Goal: Answer question/provide support

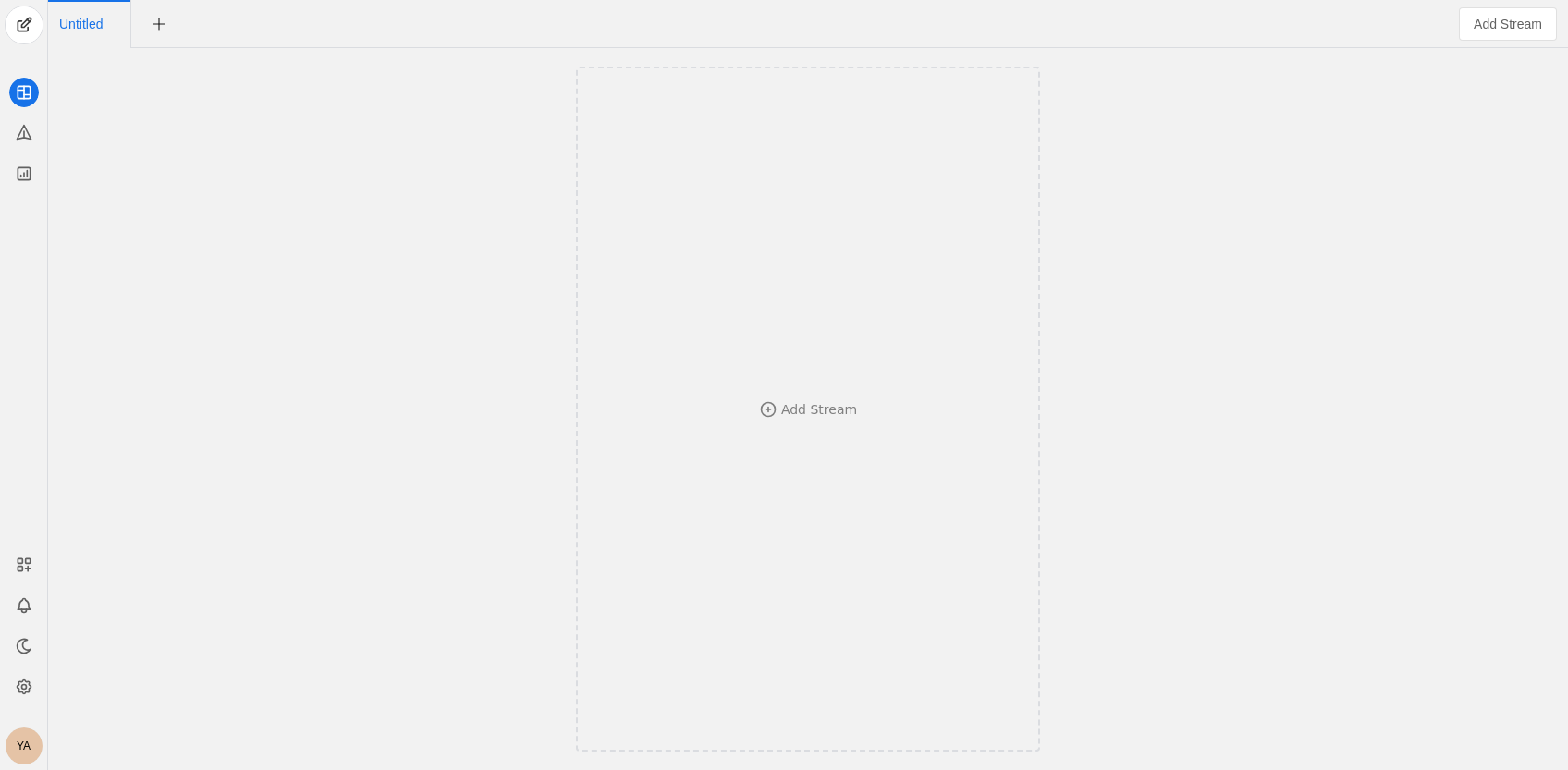
click at [29, 750] on div "YA" at bounding box center [24, 746] width 37 height 37
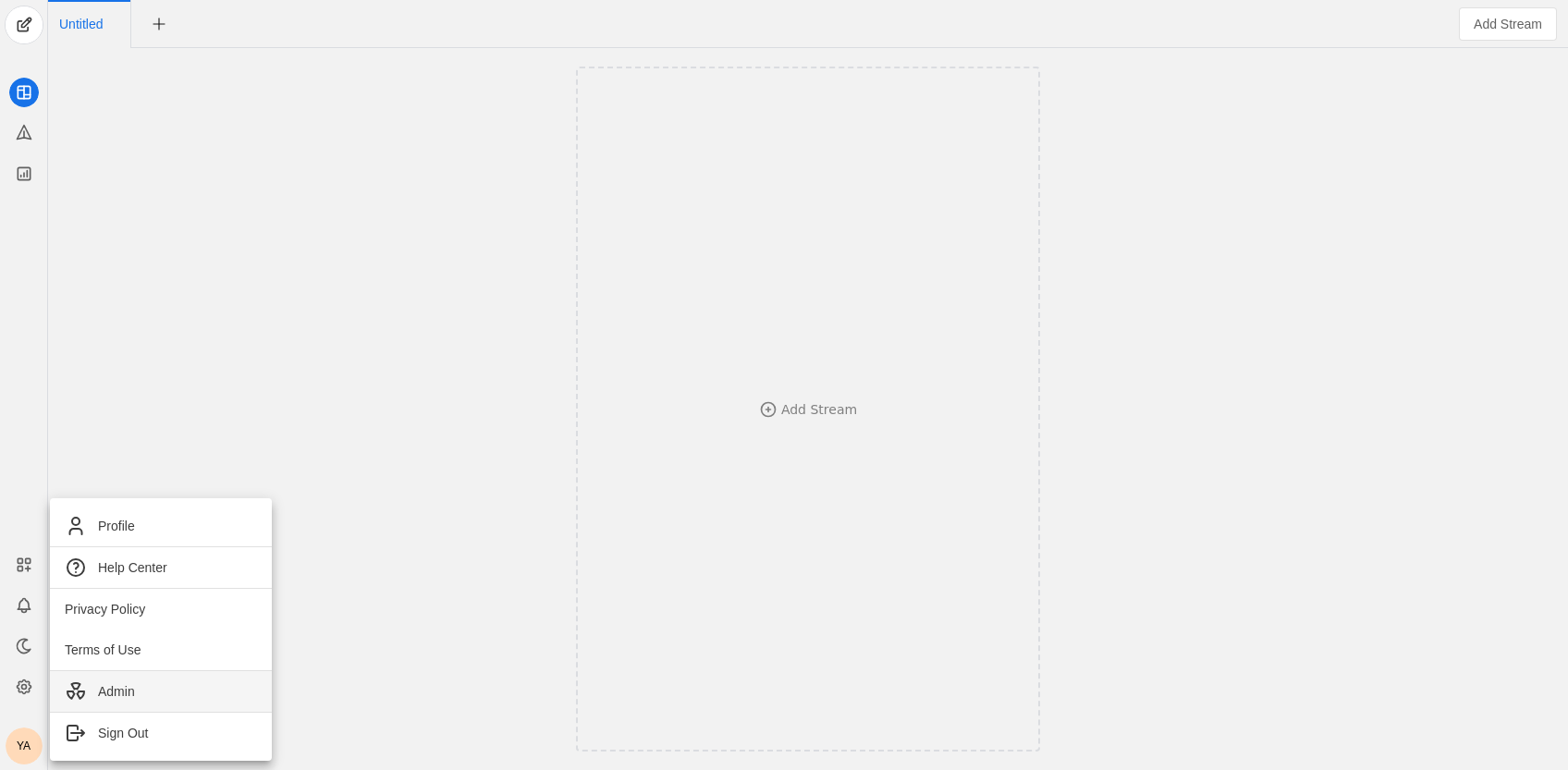
click at [96, 688] on span "Admin" at bounding box center [161, 691] width 192 height 22
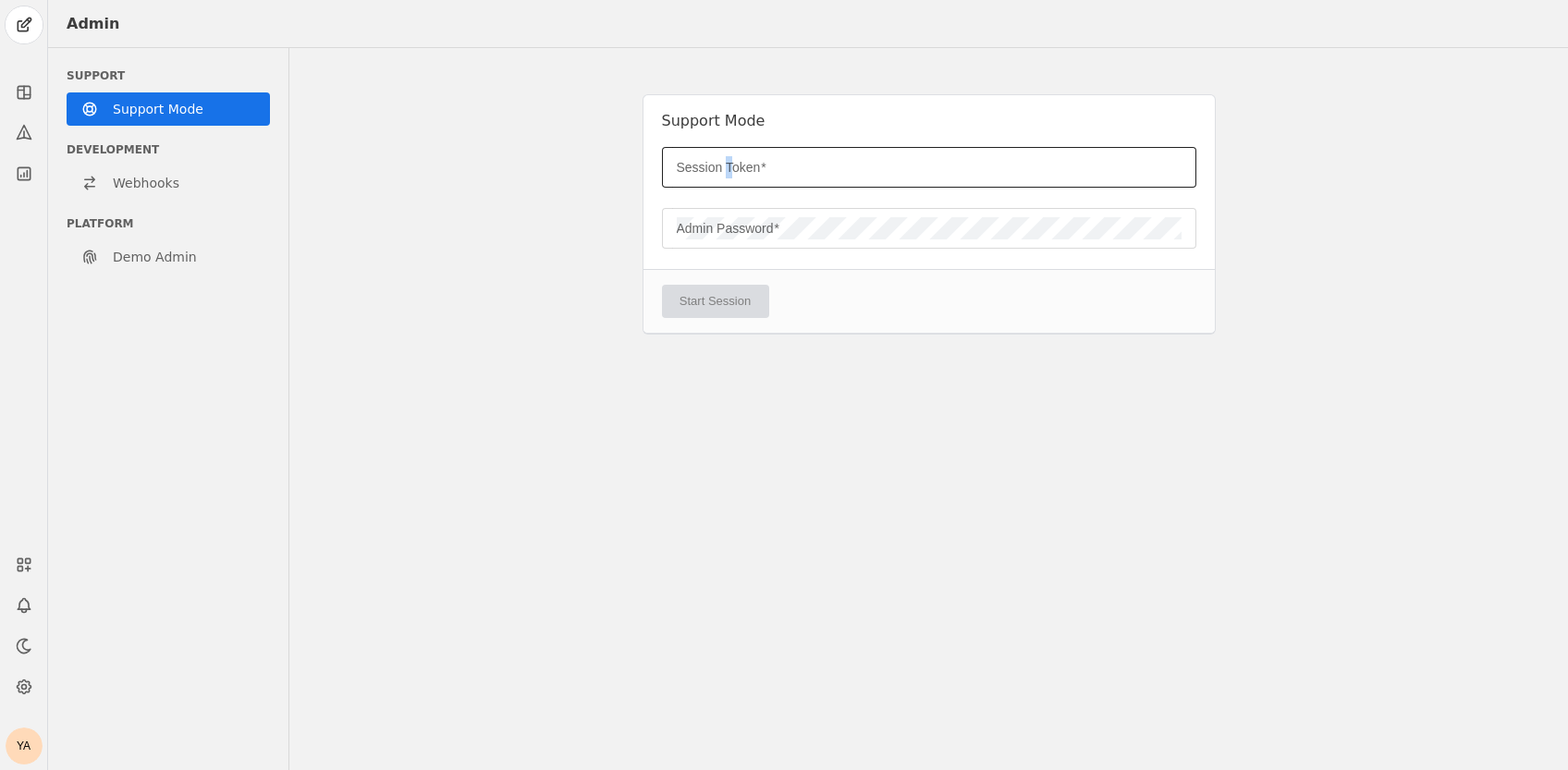
click at [728, 166] on mat-label "Session Token" at bounding box center [718, 167] width 84 height 22
click at [728, 166] on input "Session Token" at bounding box center [929, 167] width 505 height 22
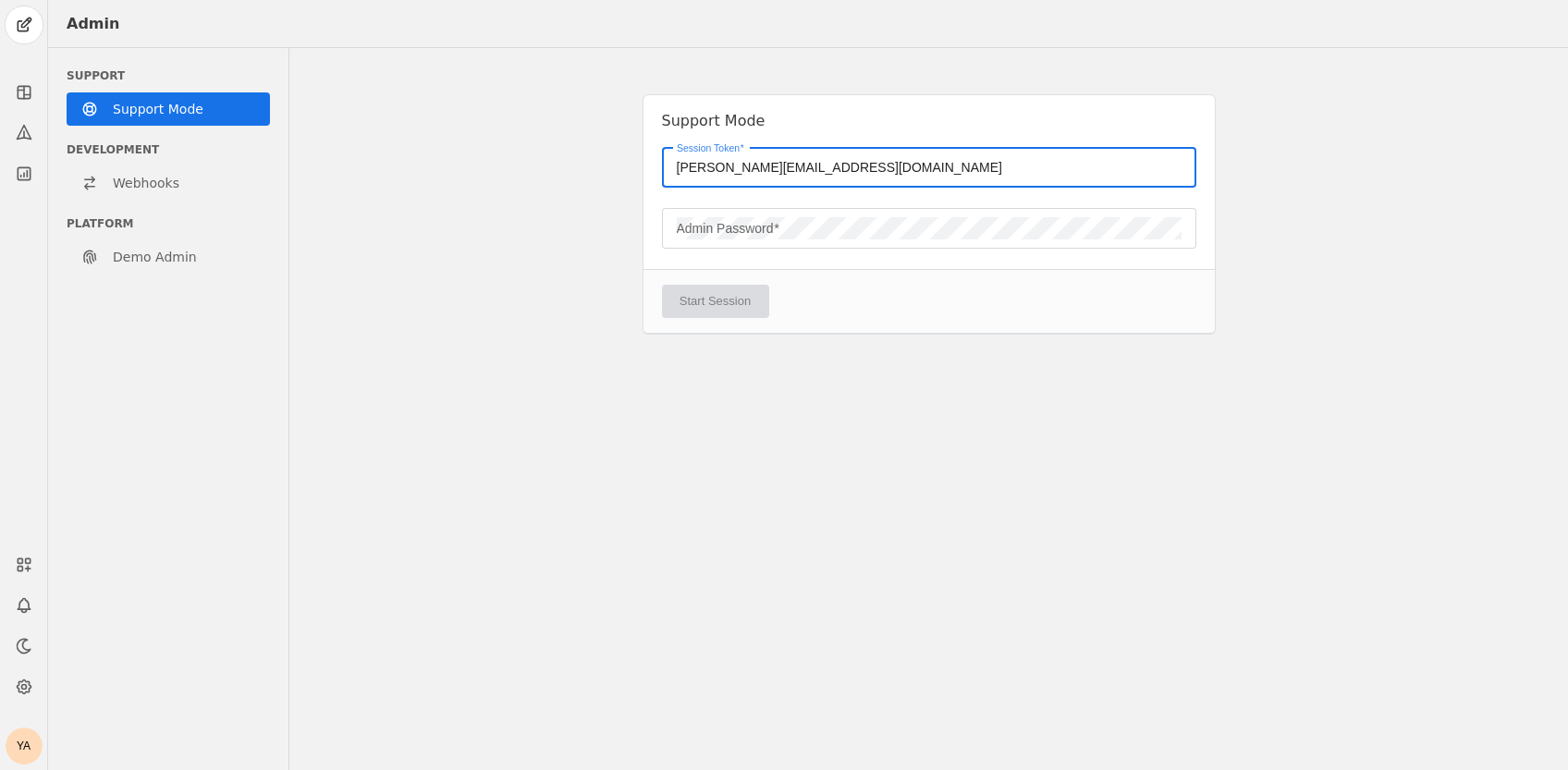
type input "[PERSON_NAME][EMAIL_ADDRESS][DOMAIN_NAME]"
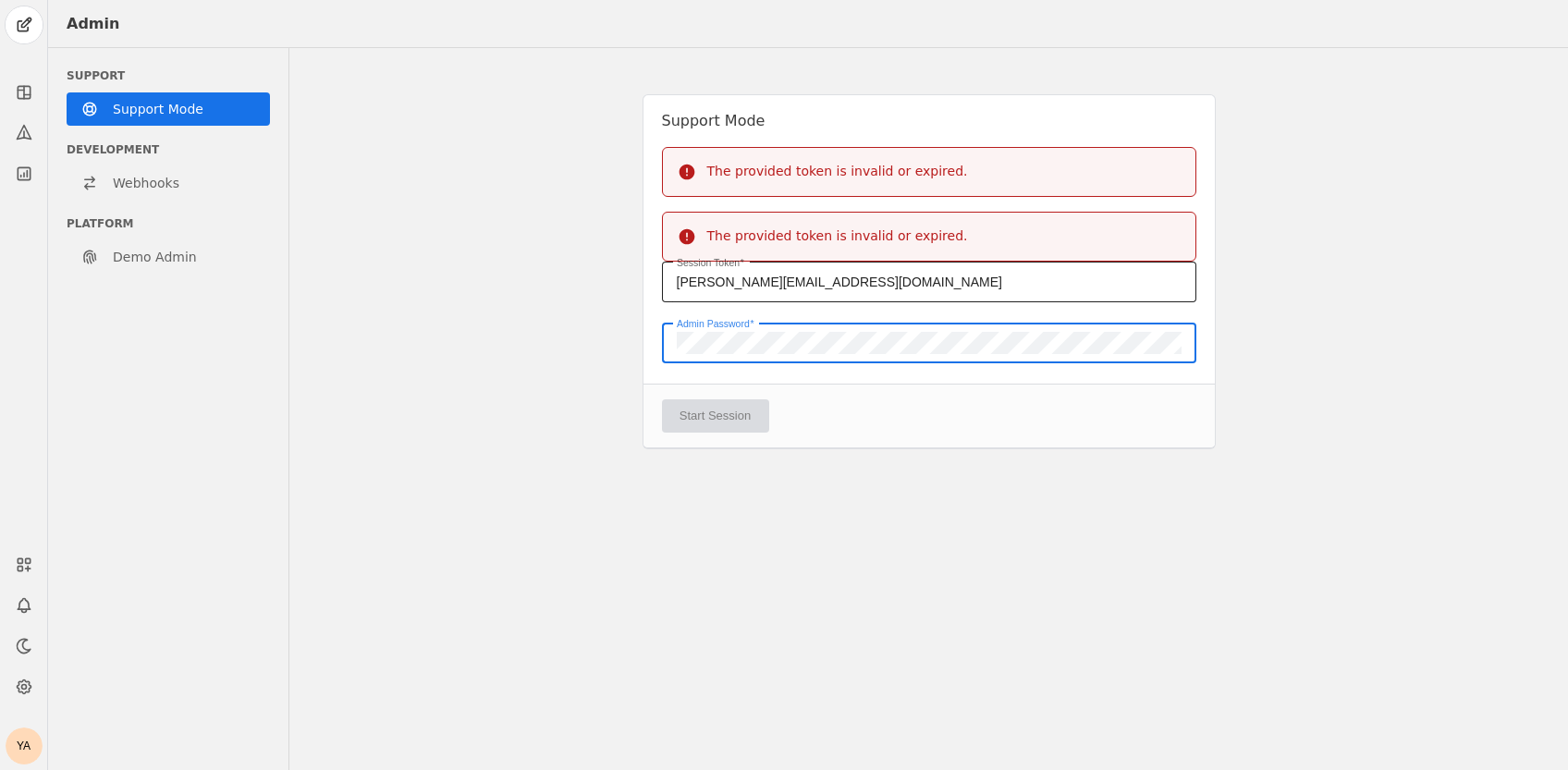
click at [855, 278] on input "[PERSON_NAME][EMAIL_ADDRESS][DOMAIN_NAME]" at bounding box center [929, 282] width 505 height 22
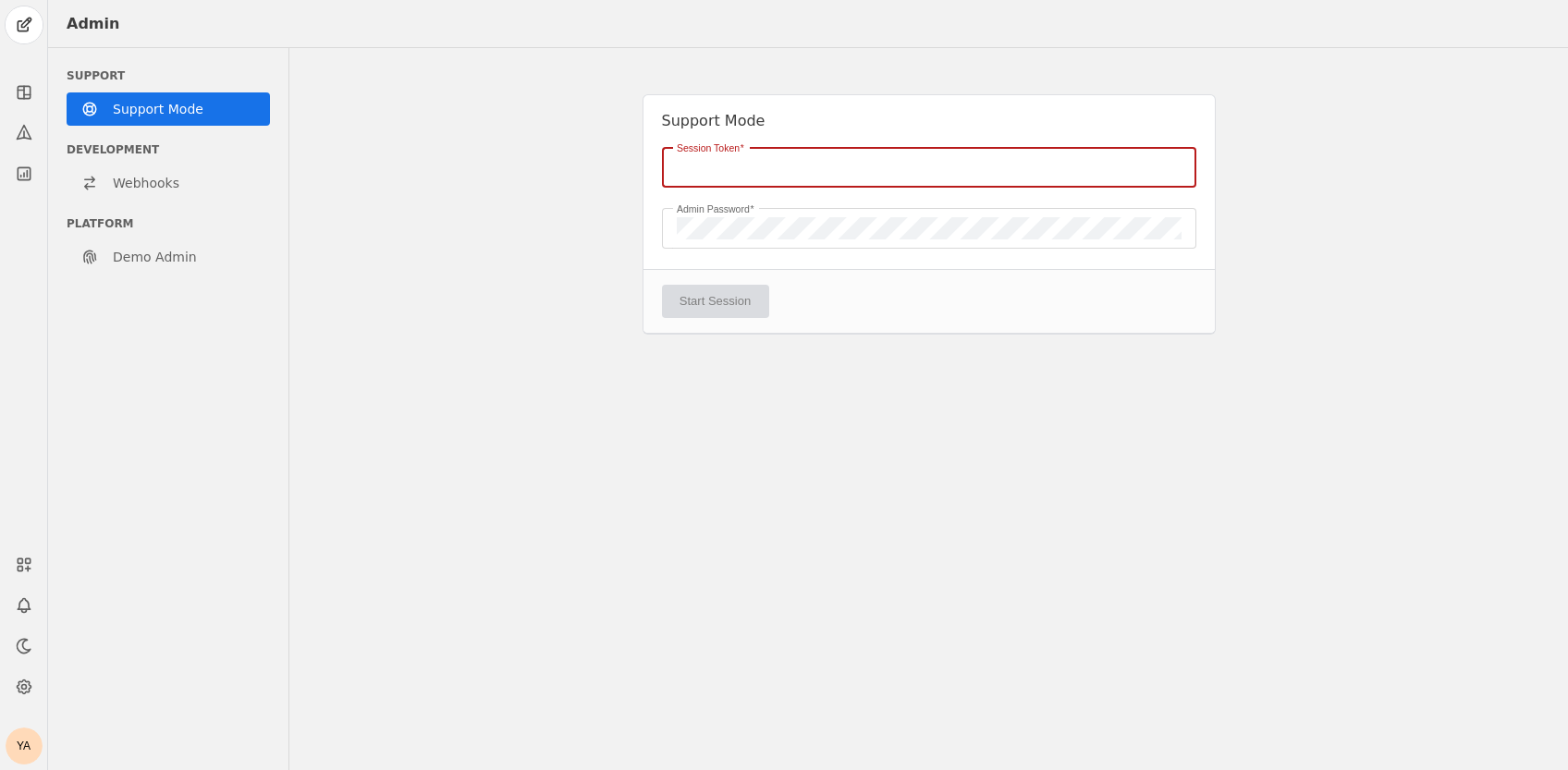
paste input "06DA6AADE1E953134D7D494D771016E0"
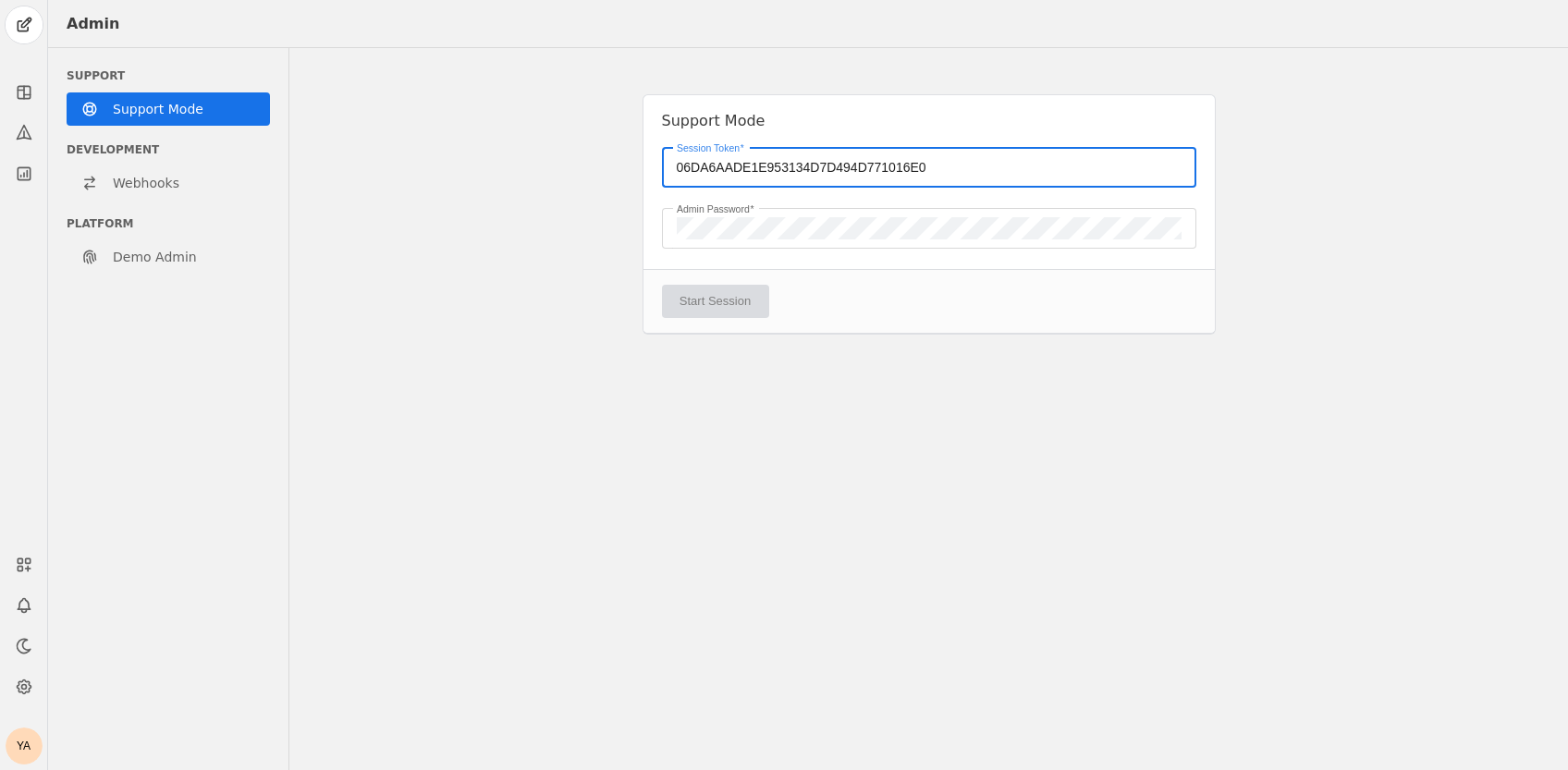
type input "06DA6AADE1E953134D7D494D771016E0"
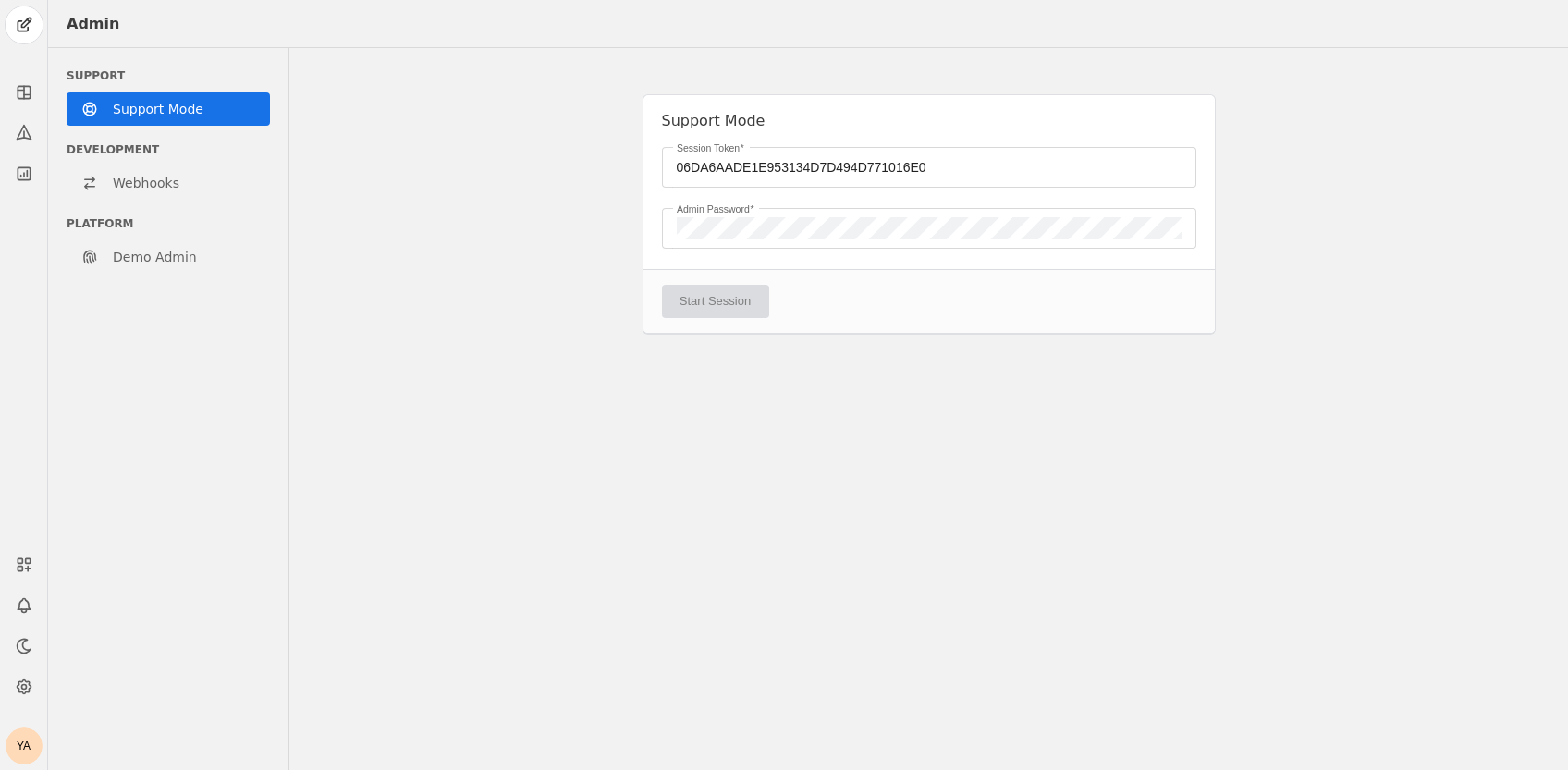
click at [995, 356] on div "Support Mode Session Token 06DA6AADE1E953134D7D494D771016E0 Admin Password Star…" at bounding box center [929, 409] width 1279 height 722
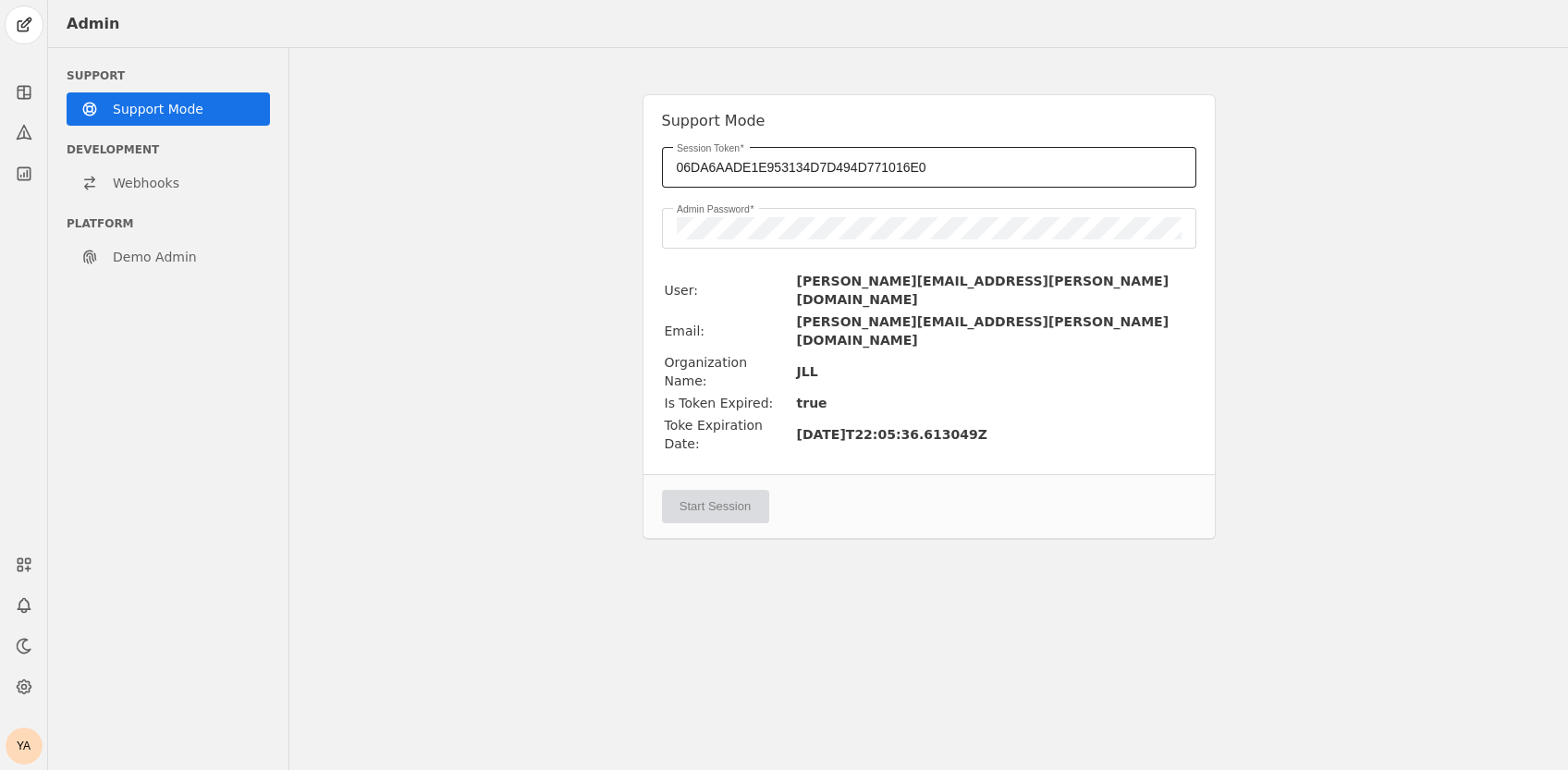
click at [991, 160] on input "06DA6AADE1E953134D7D494D771016E0" at bounding box center [929, 167] width 505 height 22
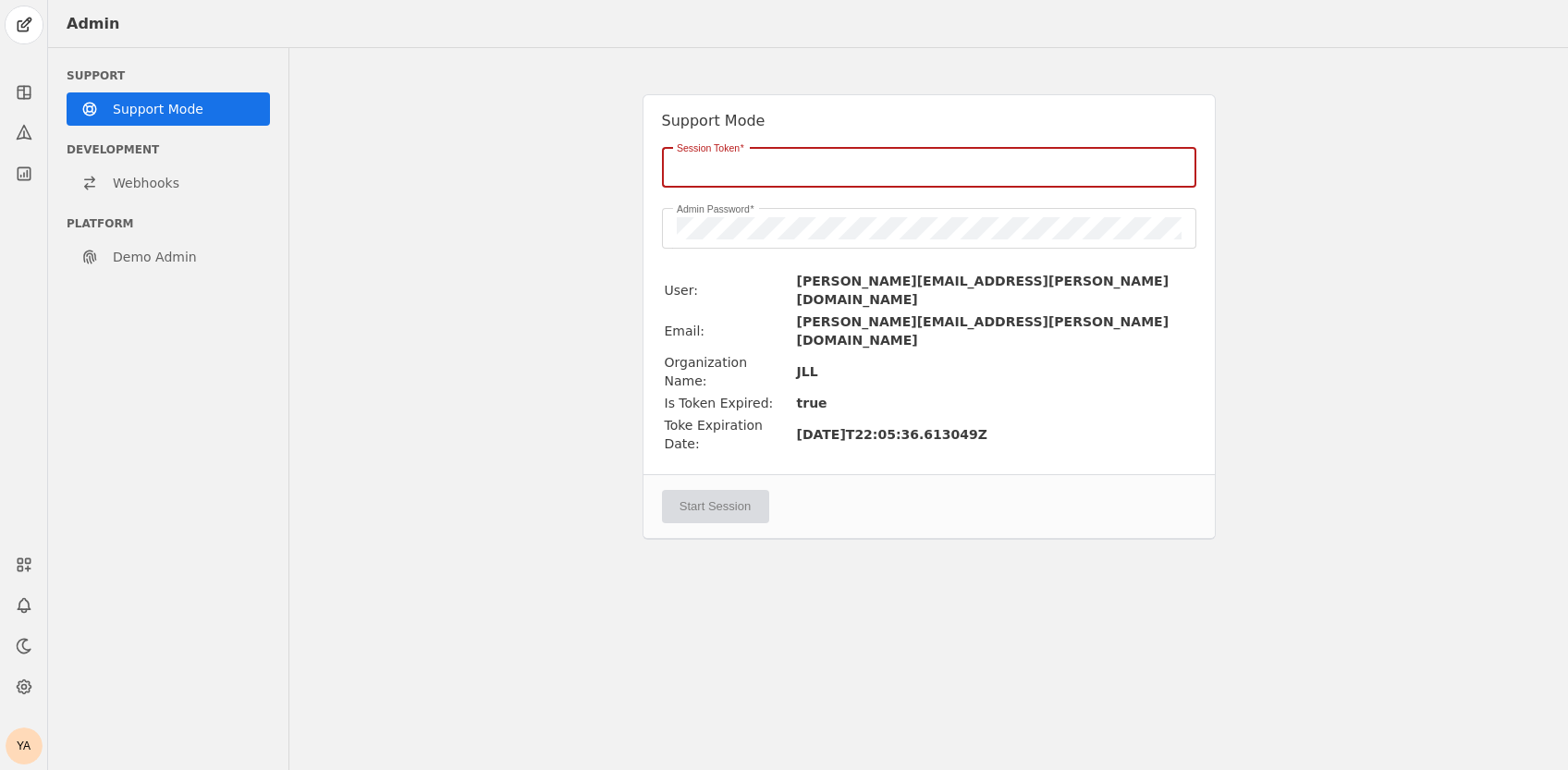
click at [1207, 511] on div "Support Mode Session Token Admin Password User: [PERSON_NAME][EMAIL_ADDRESS][PE…" at bounding box center [929, 409] width 1279 height 722
click at [765, 161] on span at bounding box center [763, 167] width 6 height 15
click at [765, 161] on input "Session Token" at bounding box center [929, 167] width 505 height 22
paste input "06DA6AADE1E953134D7D494D771016E0"
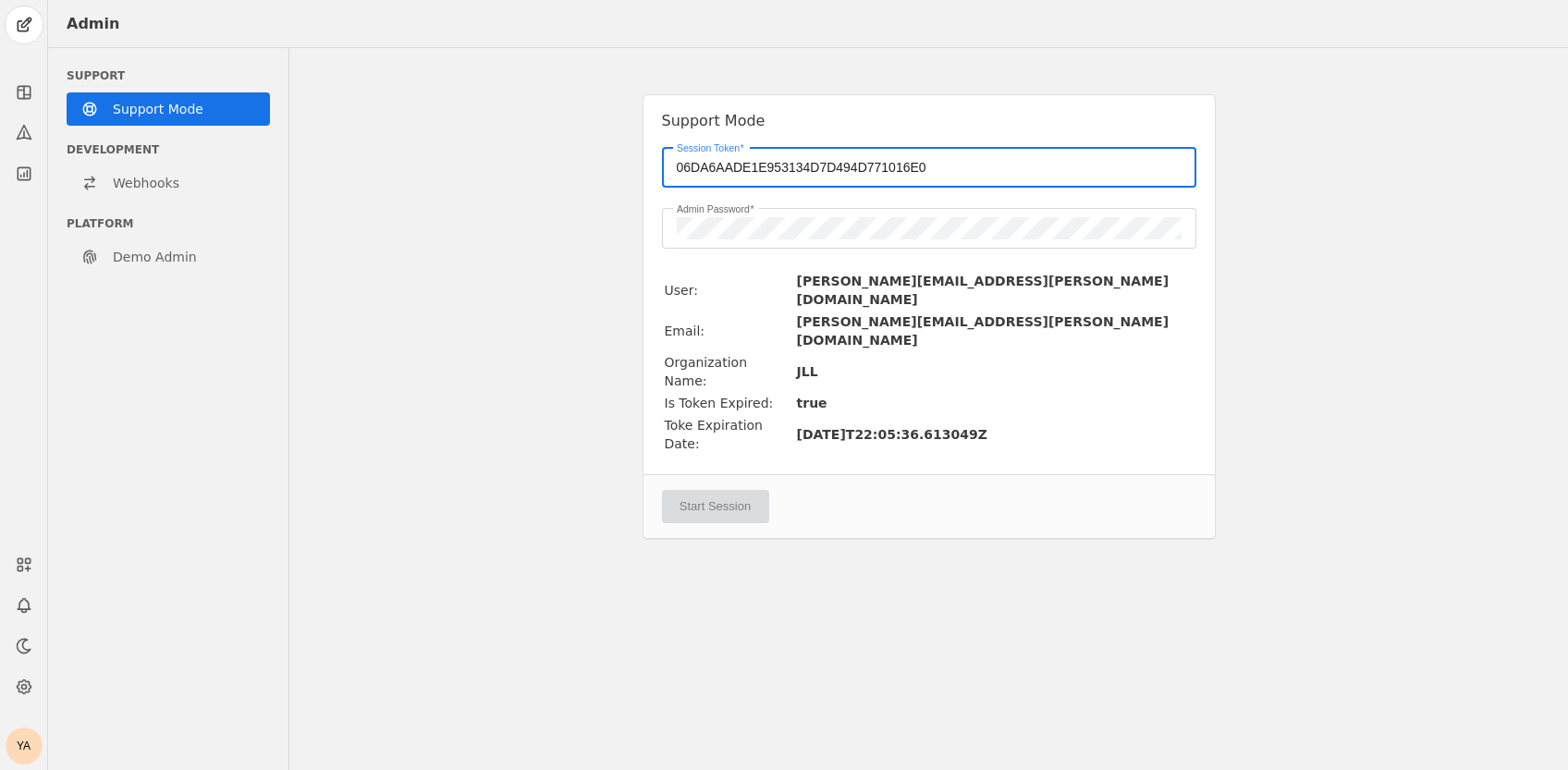
type input "06DA6AADE1E953134D7D494D771016E0"
click at [719, 474] on div "Start Session" at bounding box center [930, 506] width 572 height 64
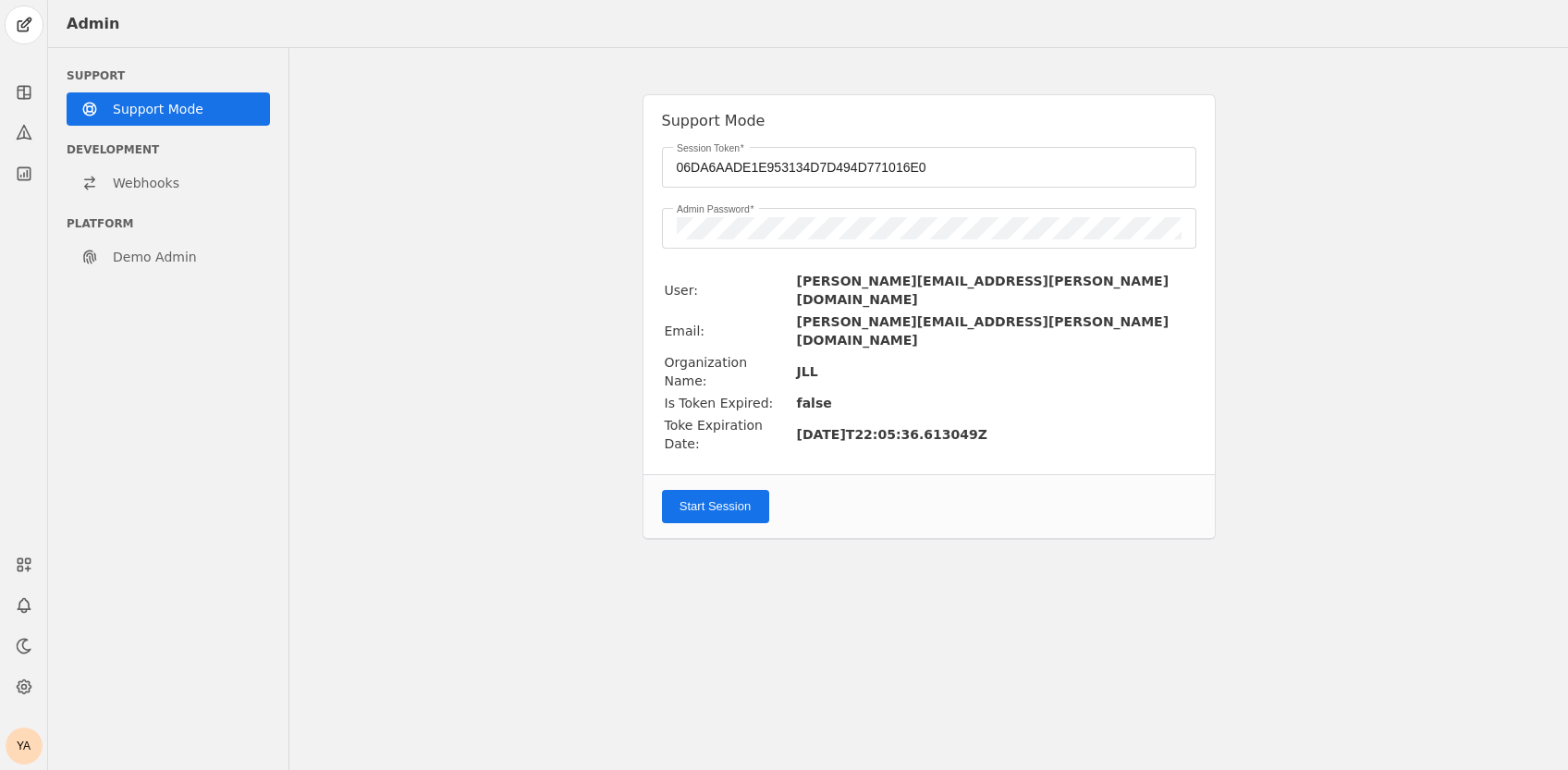
click at [725, 490] on span "submit" at bounding box center [715, 507] width 108 height 33
